Goal: Task Accomplishment & Management: Use online tool/utility

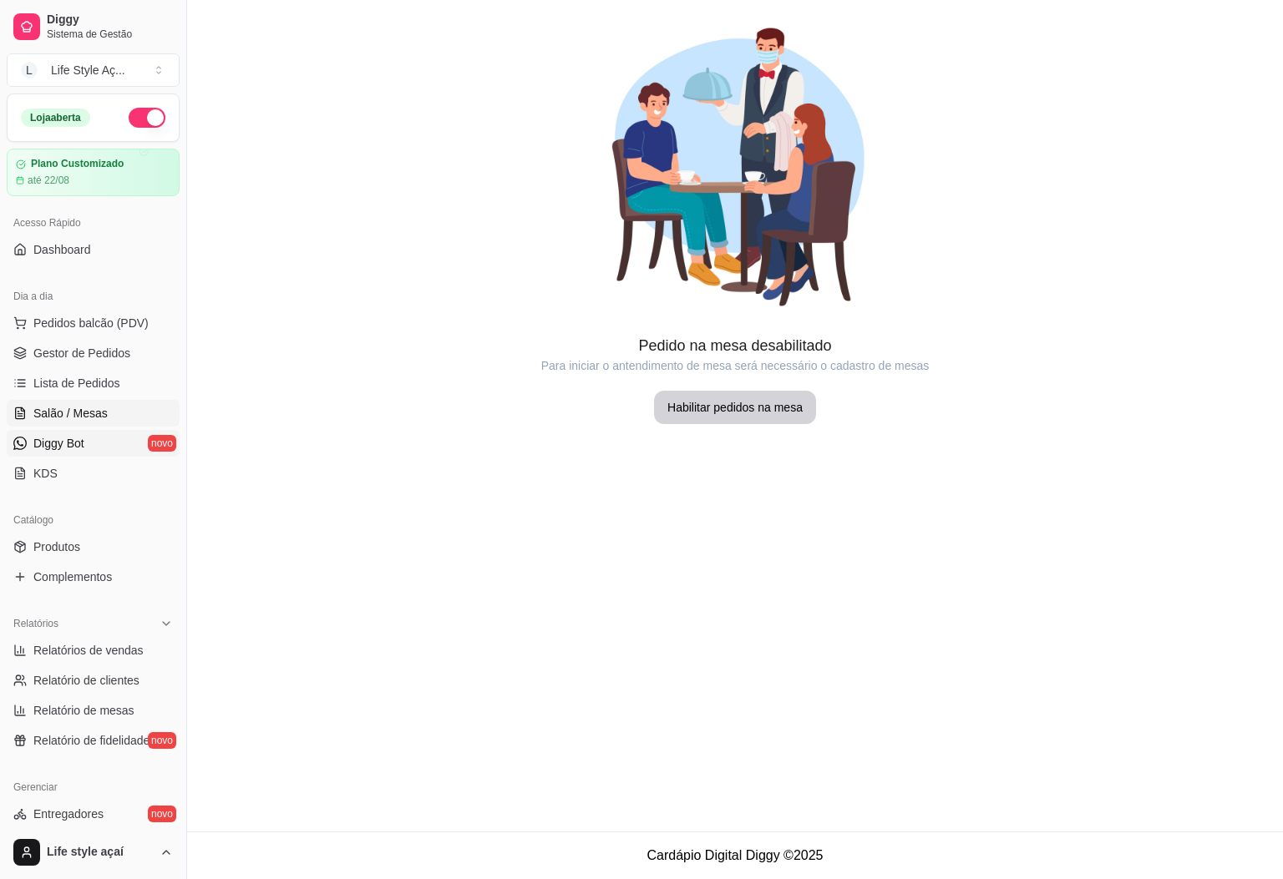
click at [126, 437] on link "Diggy Bot novo" at bounding box center [93, 443] width 173 height 27
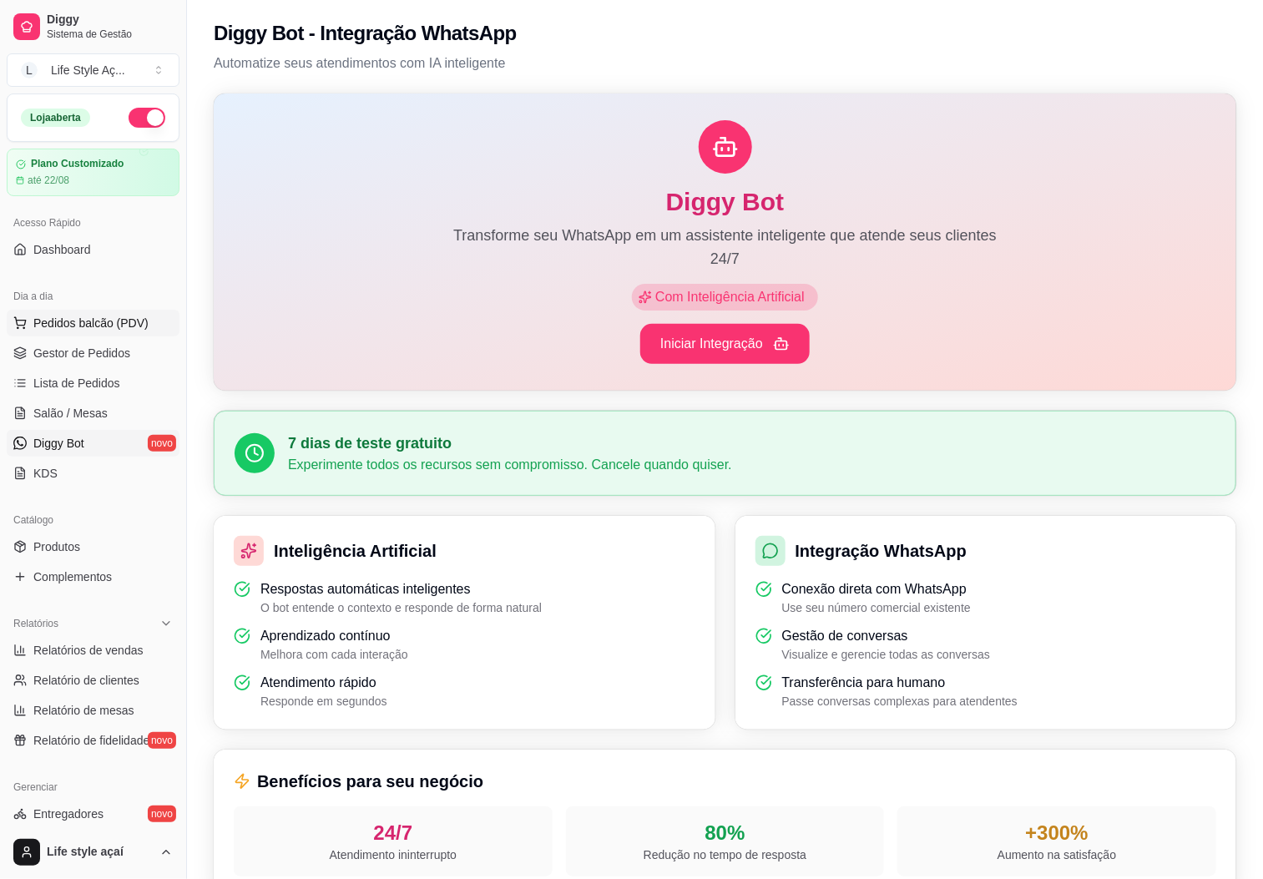
click at [83, 321] on span "Pedidos balcão (PDV)" at bounding box center [90, 323] width 115 height 17
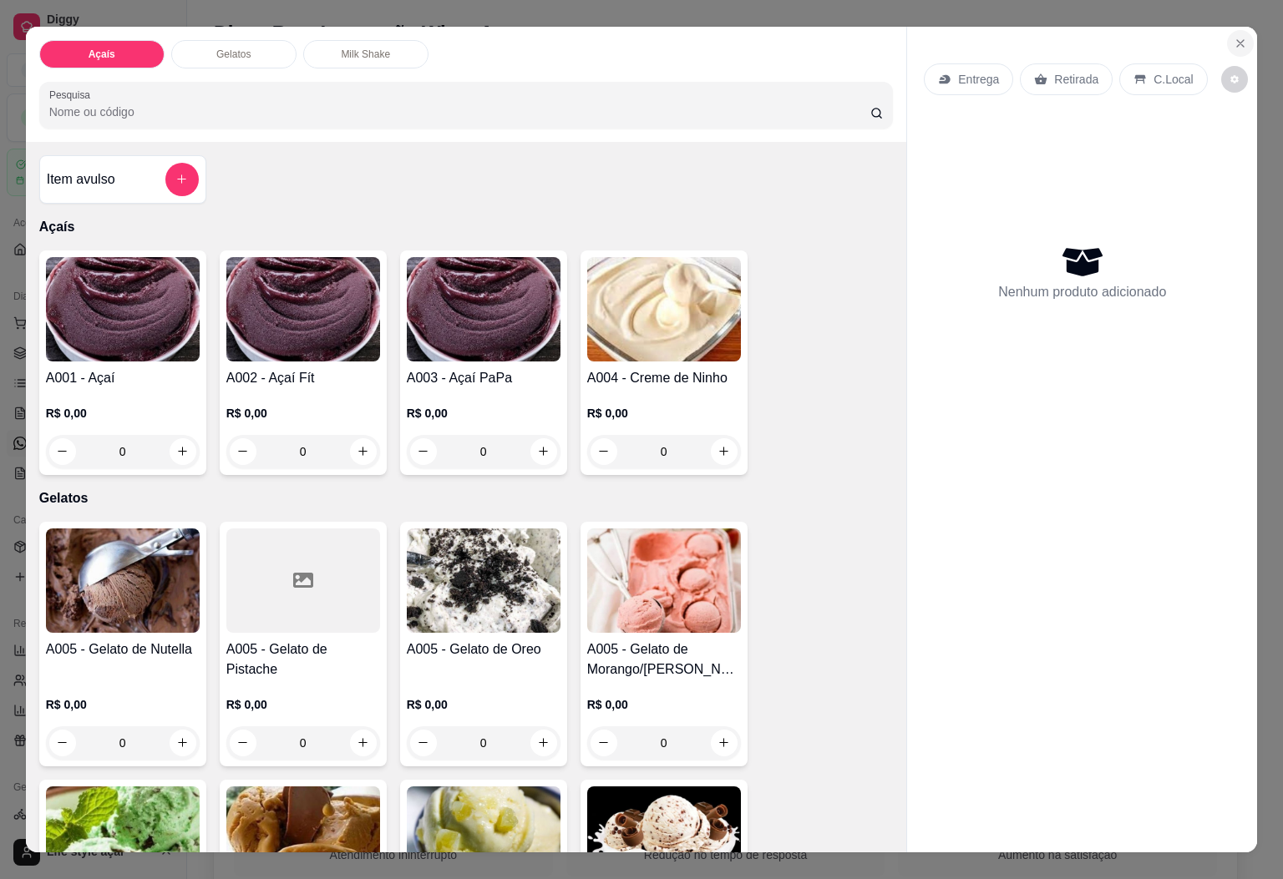
click at [1236, 37] on icon "Close" at bounding box center [1239, 43] width 13 height 13
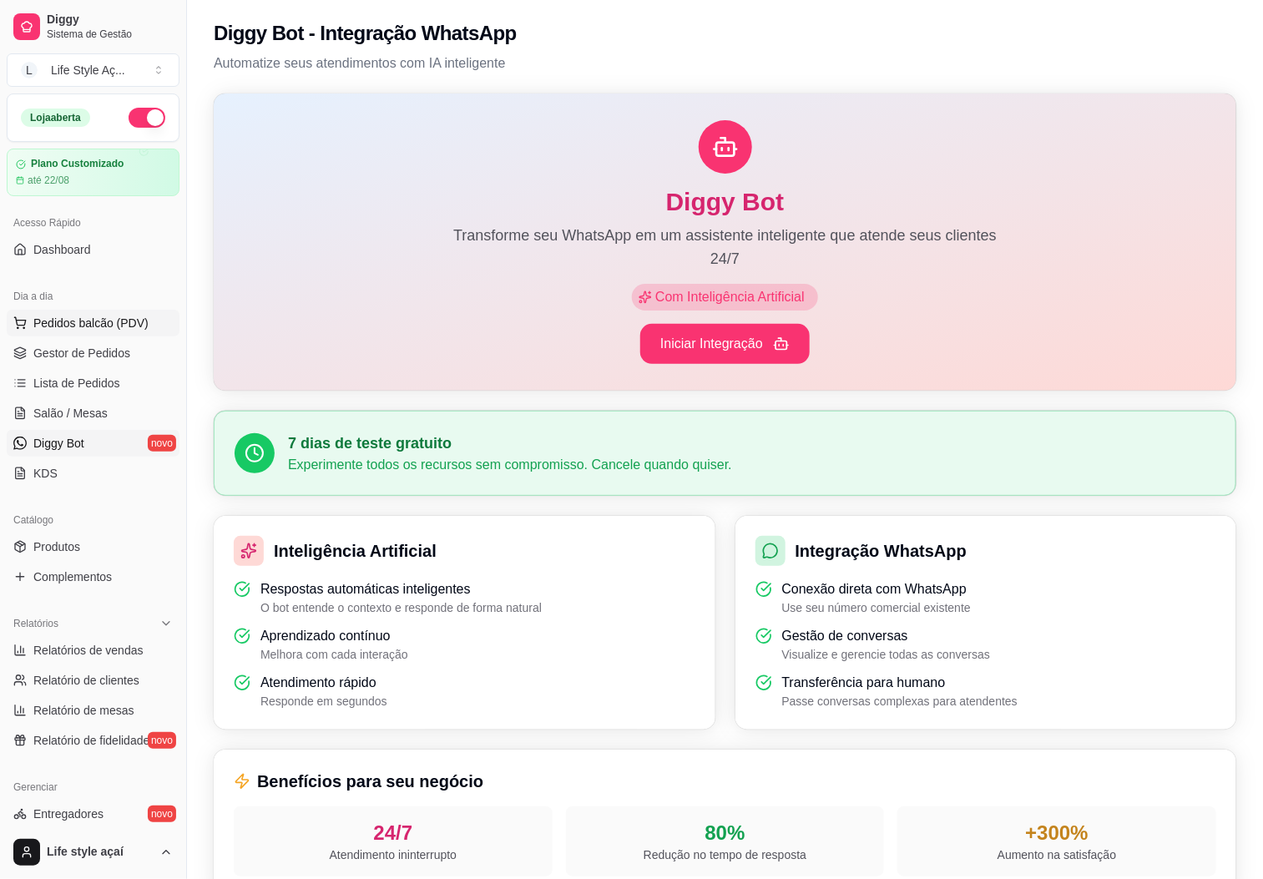
click at [71, 326] on span "Pedidos balcão (PDV)" at bounding box center [90, 323] width 115 height 17
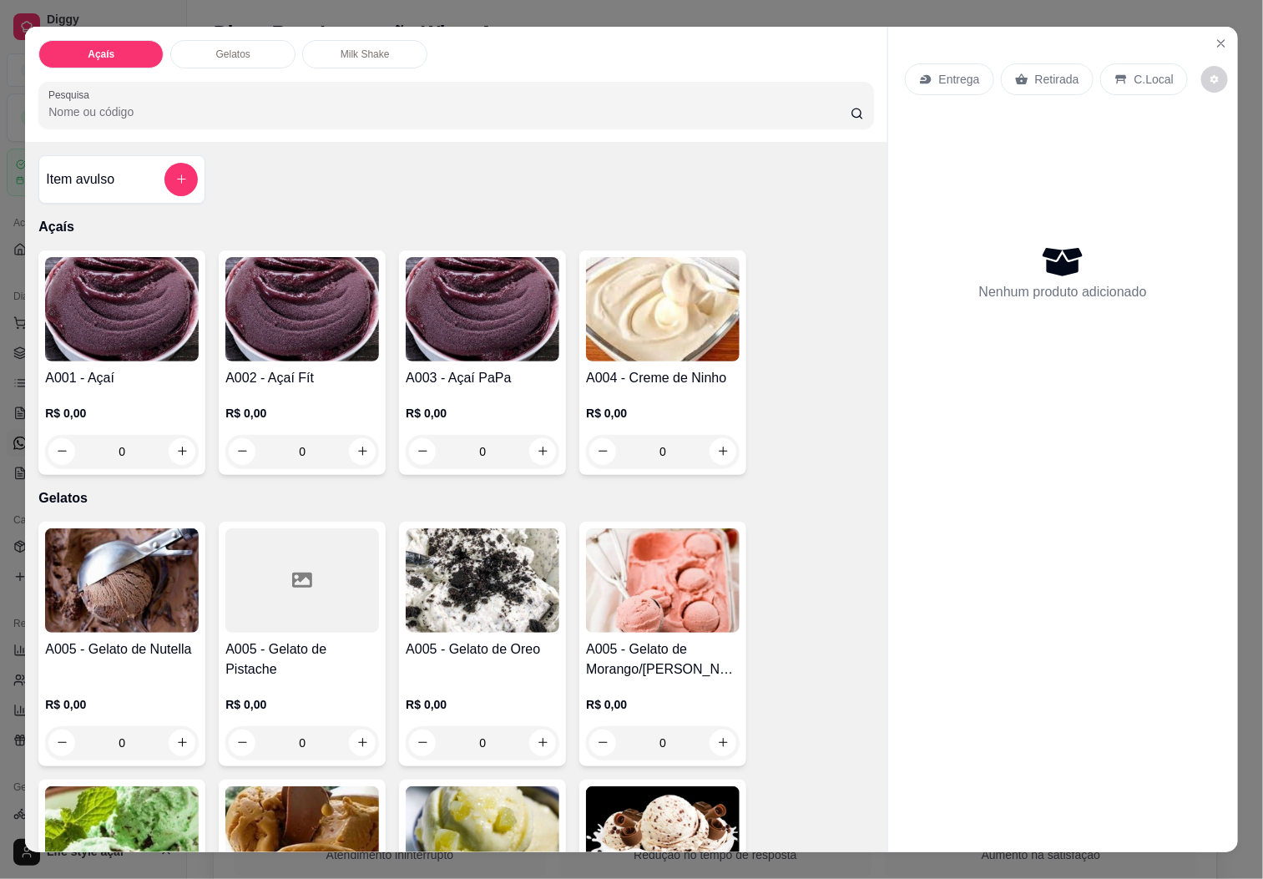
click at [133, 251] on div "A001 - Açaí R$ 0,00 0" at bounding box center [121, 363] width 167 height 225
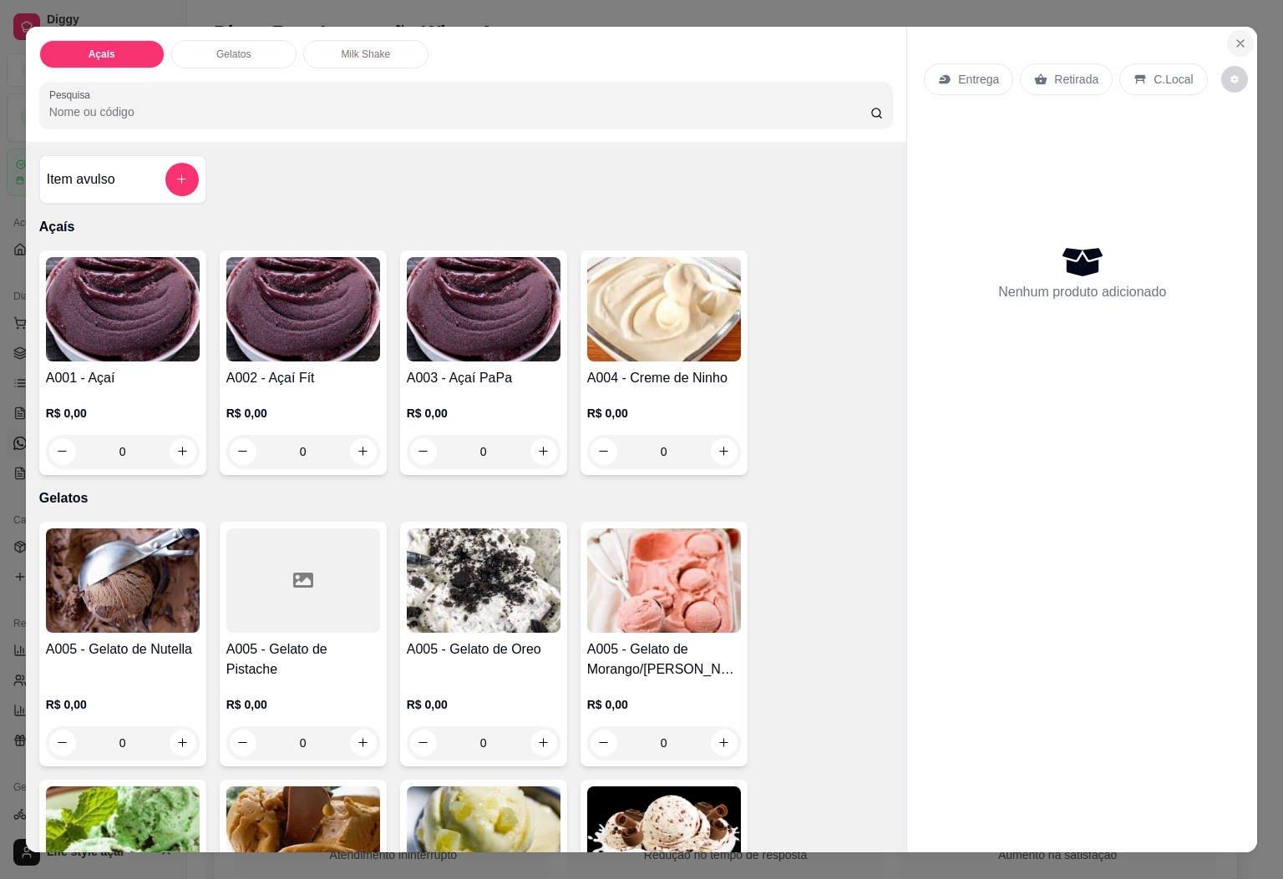
click at [1233, 37] on icon "Close" at bounding box center [1239, 43] width 13 height 13
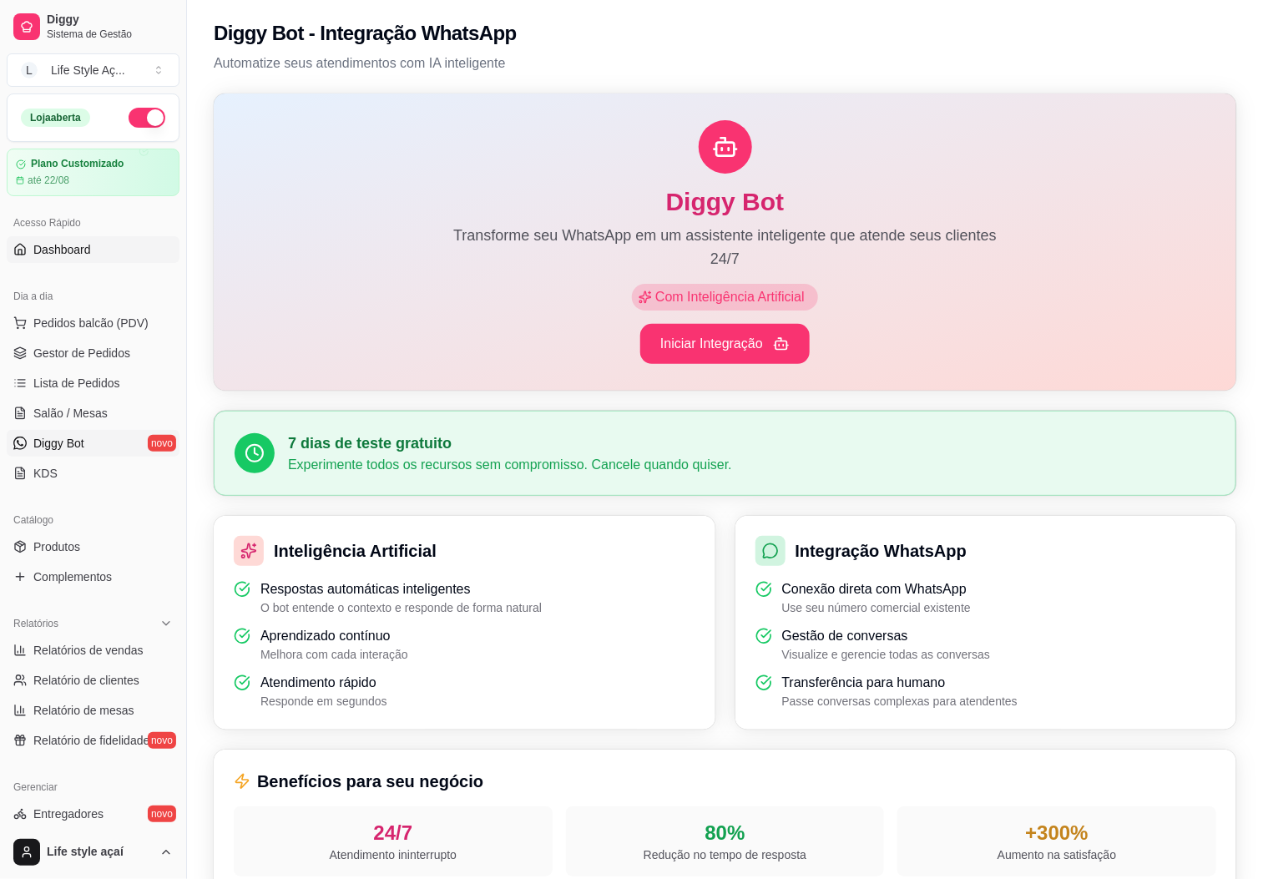
click at [63, 251] on span "Dashboard" at bounding box center [62, 249] width 58 height 17
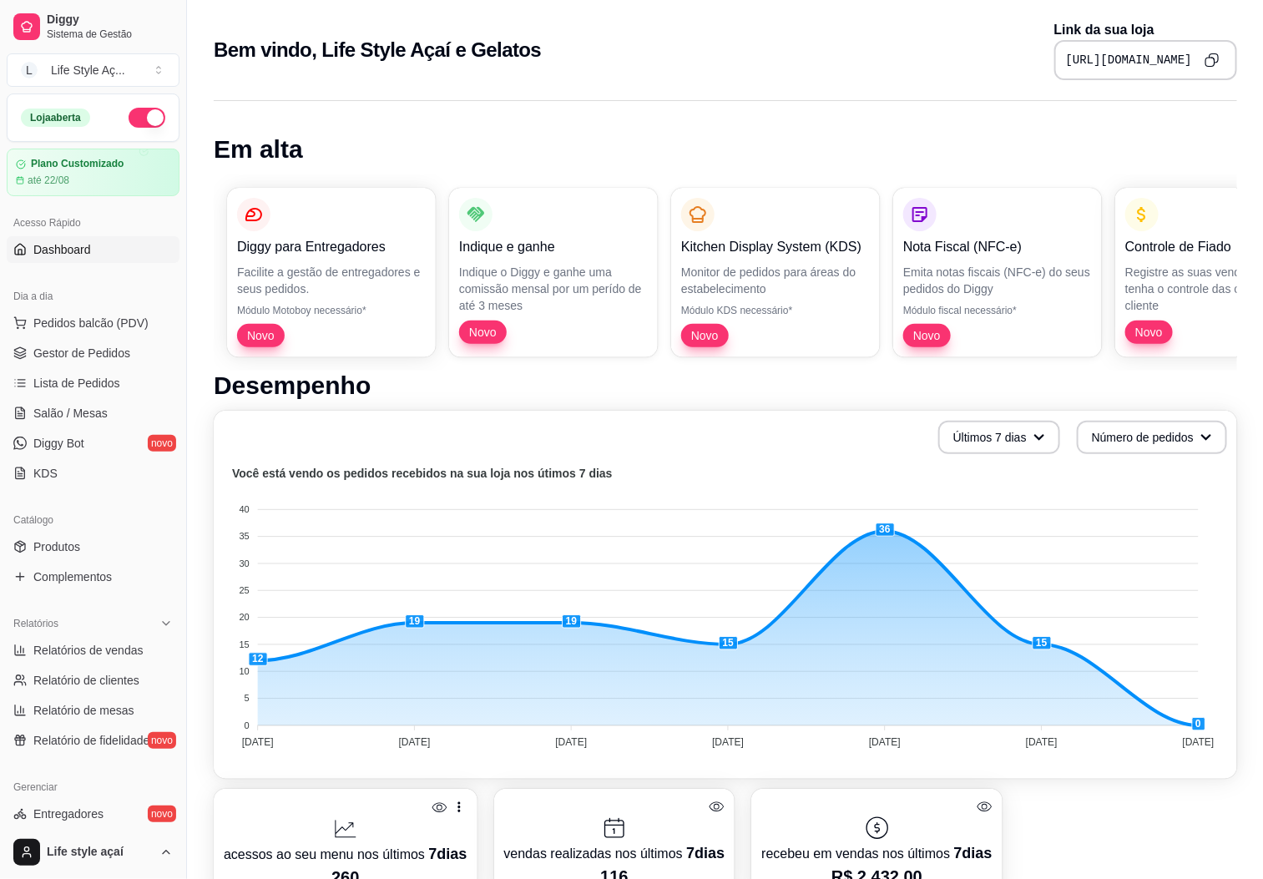
click at [130, 120] on button "button" at bounding box center [147, 118] width 37 height 20
click at [85, 356] on span "Gestor de Pedidos" at bounding box center [81, 353] width 97 height 17
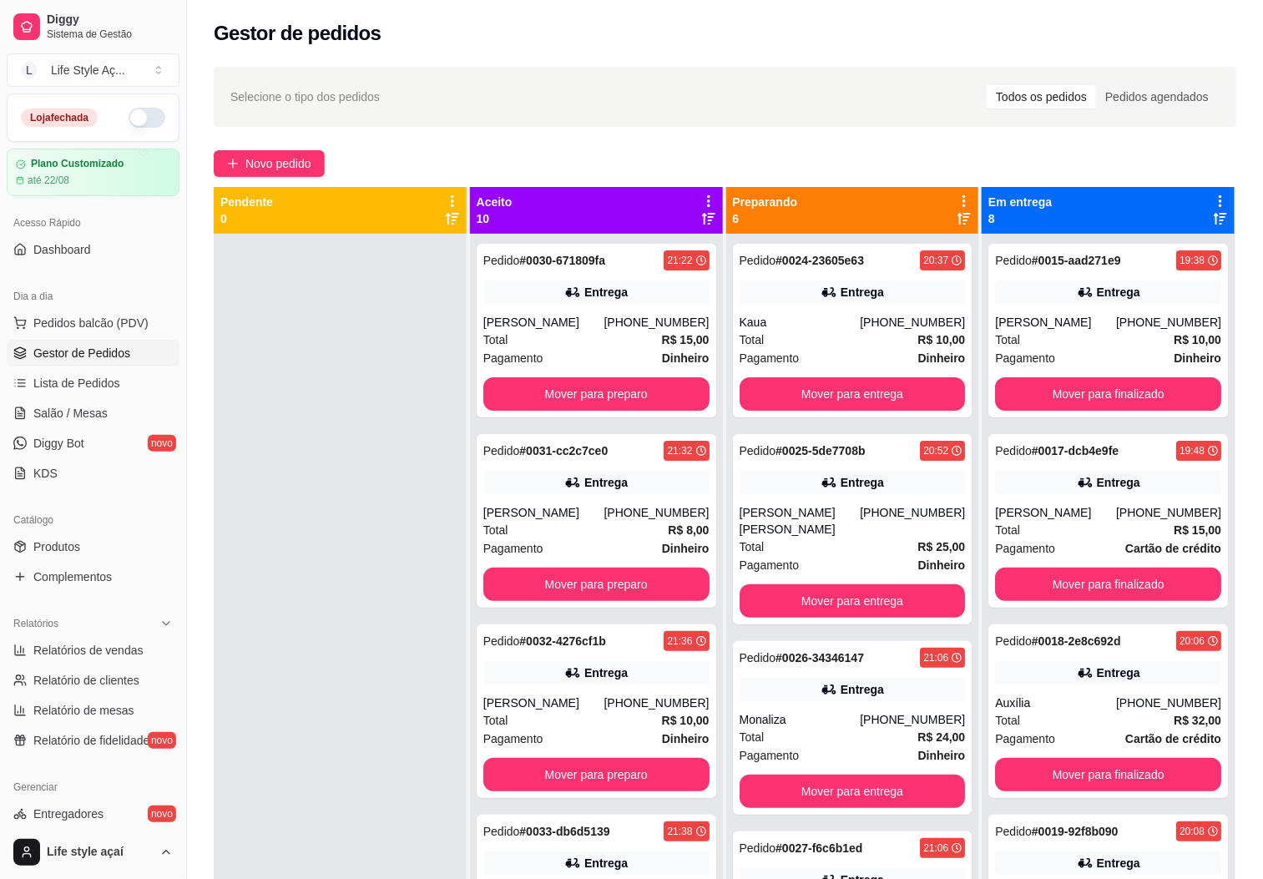
click at [131, 121] on button "button" at bounding box center [147, 118] width 37 height 20
